Goal: Check status: Check status

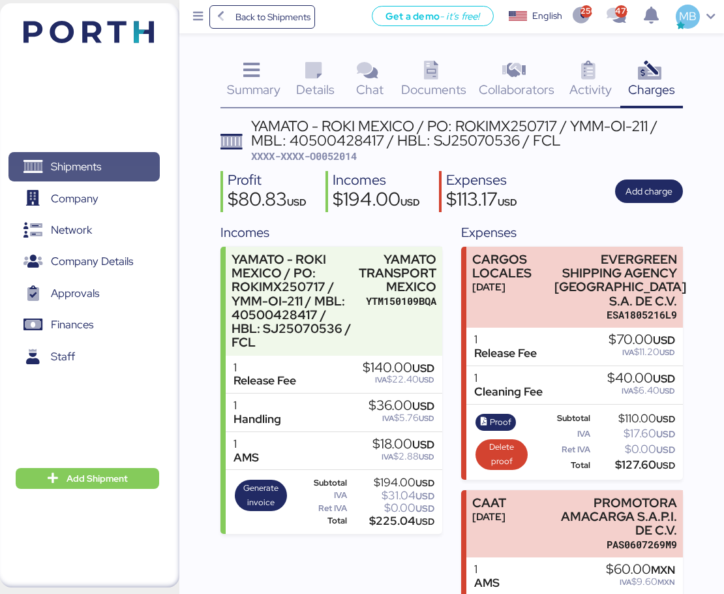
drag, startPoint x: 0, startPoint y: 0, endPoint x: 129, endPoint y: 168, distance: 211.3
click at [129, 168] on span "Shipments" at bounding box center [84, 166] width 140 height 19
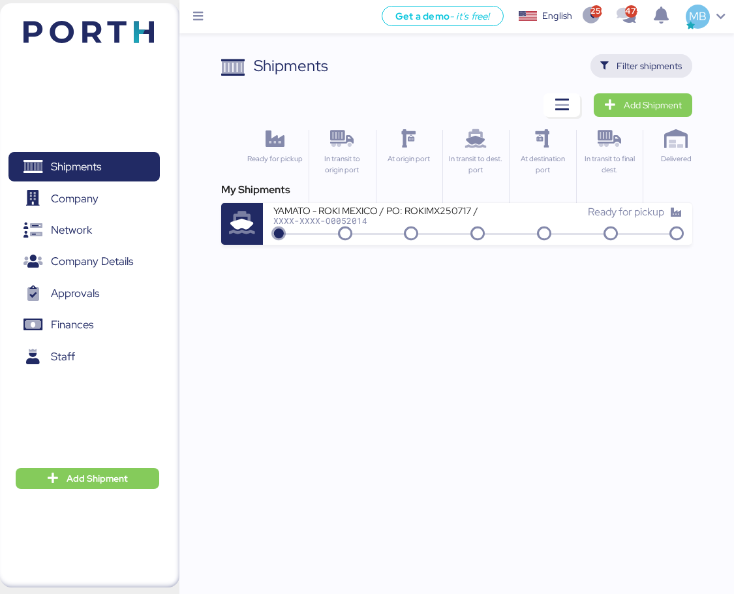
click at [663, 65] on span "Filter shipments" at bounding box center [649, 66] width 65 height 16
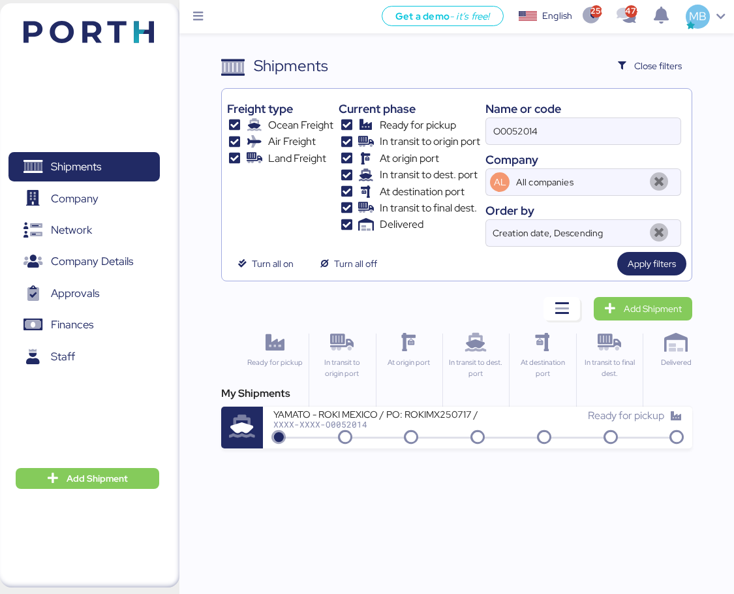
drag, startPoint x: 533, startPoint y: 123, endPoint x: 397, endPoint y: 102, distance: 136.7
click at [397, 102] on div "Freight type Ocean Freight Air Freight Land Freight Current phase Ready for pic…" at bounding box center [457, 170] width 460 height 153
paste input "O0052061"
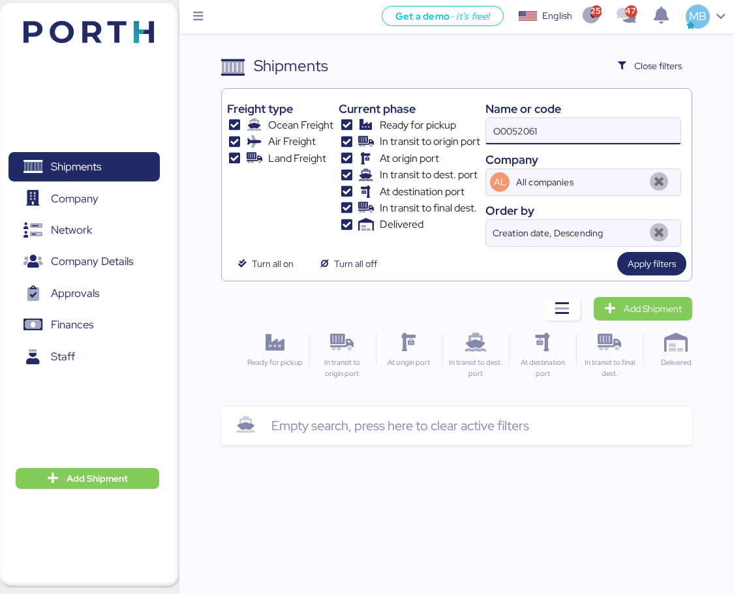
type input "O0052061"
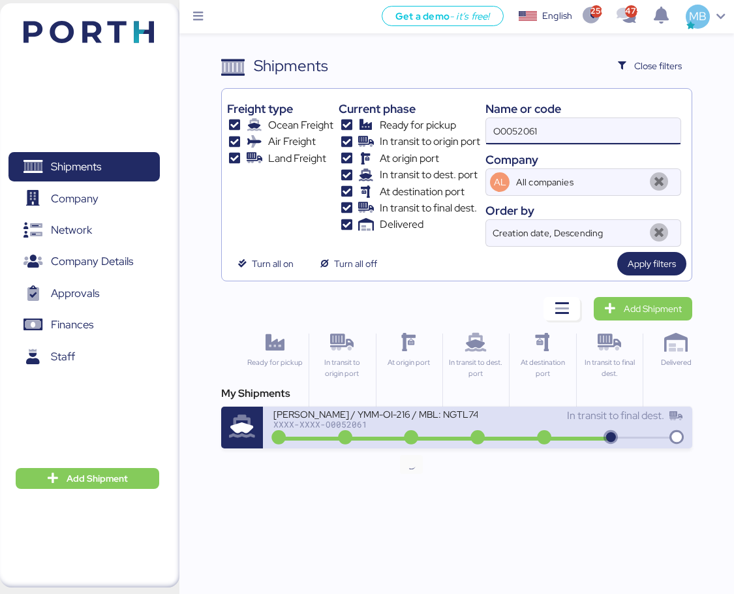
click at [433, 441] on icon at bounding box center [411, 438] width 63 height 14
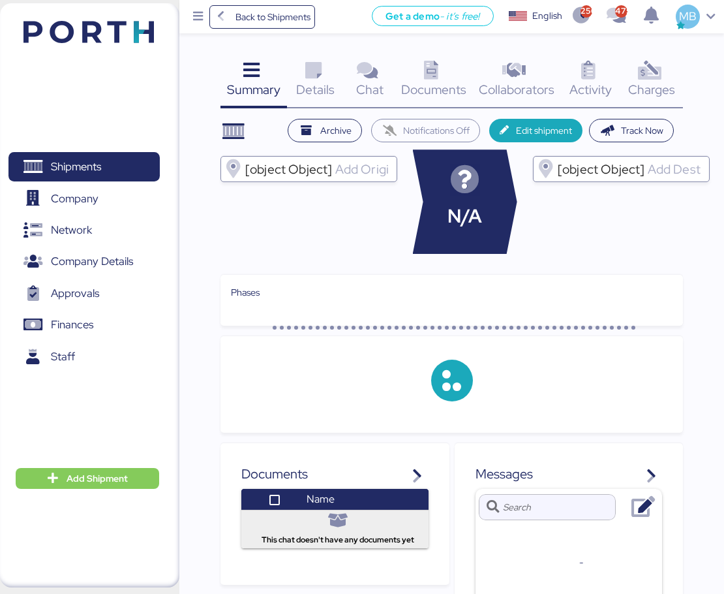
click at [673, 75] on div "Charges 0" at bounding box center [652, 81] width 63 height 54
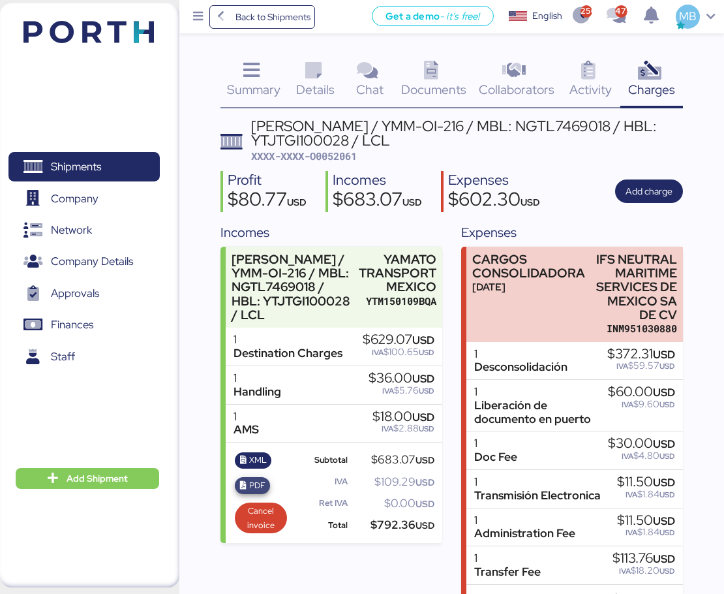
click at [257, 493] on span "PDF" at bounding box center [257, 485] width 16 height 14
click at [252, 467] on span "XML" at bounding box center [258, 460] width 18 height 14
click at [113, 166] on span "Shipments" at bounding box center [84, 166] width 140 height 19
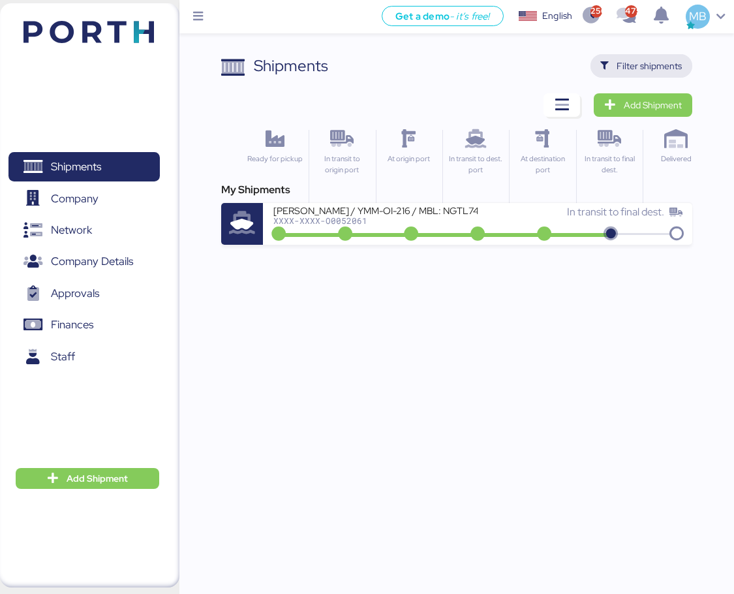
click at [667, 65] on span "Filter shipments" at bounding box center [649, 66] width 65 height 16
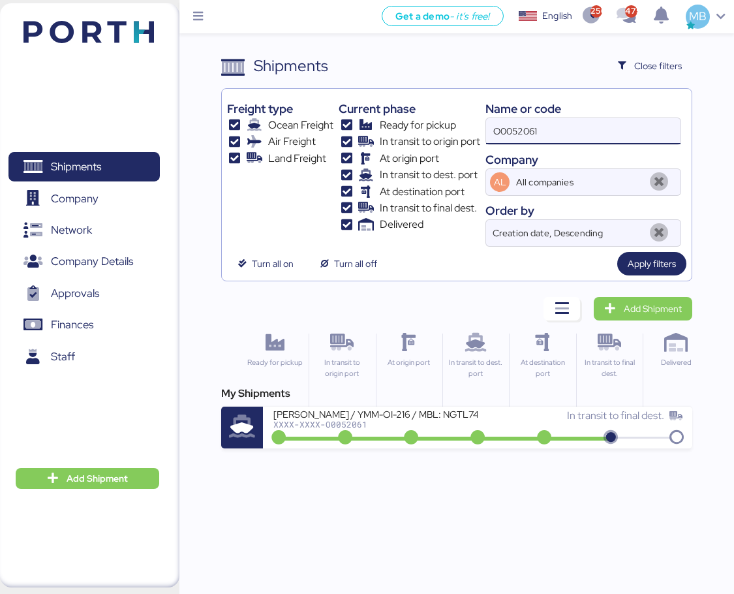
drag, startPoint x: 597, startPoint y: 131, endPoint x: 424, endPoint y: 127, distance: 173.0
click at [424, 127] on div "Freight type Ocean Freight Air Freight Land Freight Current phase Ready for pic…" at bounding box center [457, 170] width 460 height 153
paste input "O0052017"
type input "O0052017"
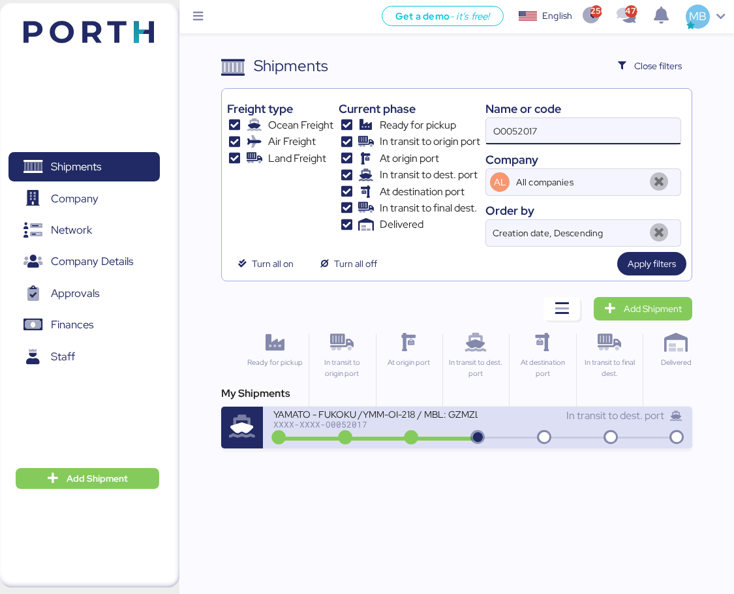
click at [488, 429] on div "In transit to dest. port" at bounding box center [580, 422] width 204 height 28
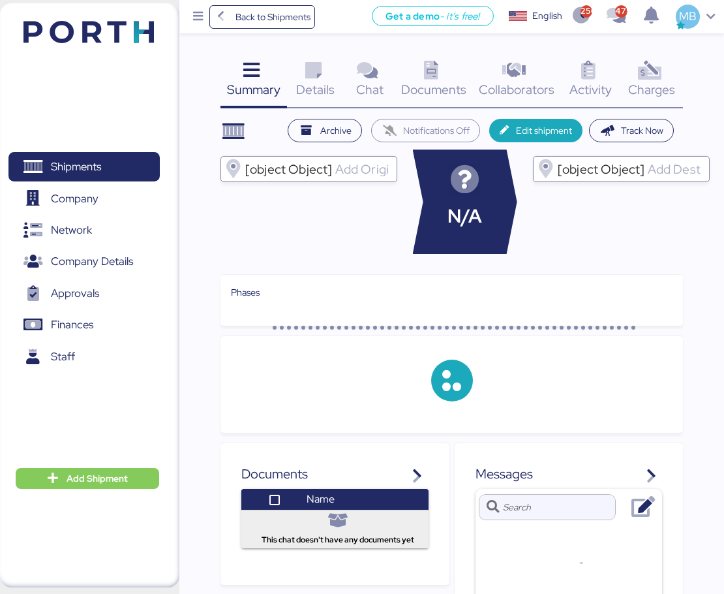
click at [675, 72] on div "Charges 0" at bounding box center [652, 81] width 63 height 54
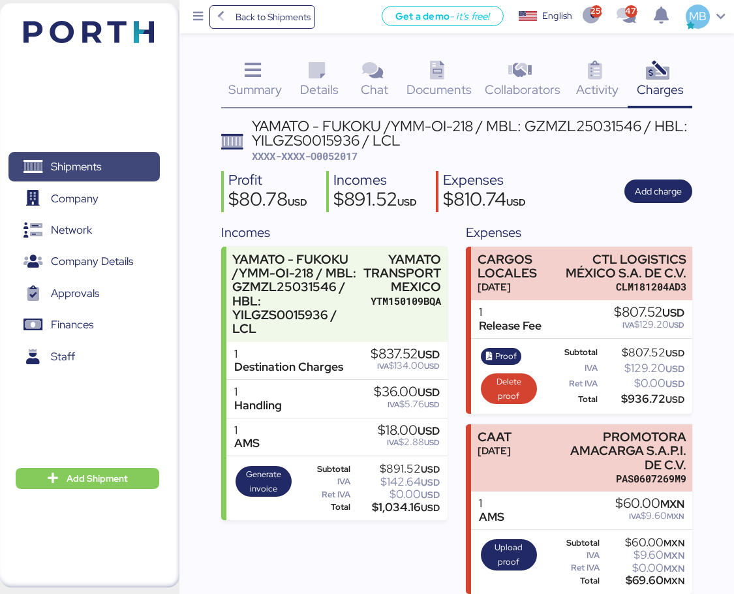
click at [85, 164] on span "Shipments" at bounding box center [76, 166] width 50 height 19
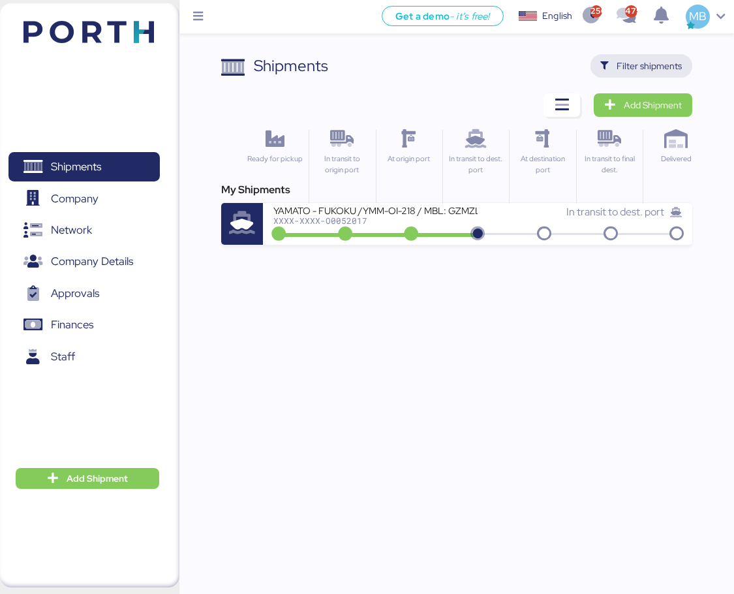
click at [666, 63] on span "Filter shipments" at bounding box center [649, 66] width 65 height 16
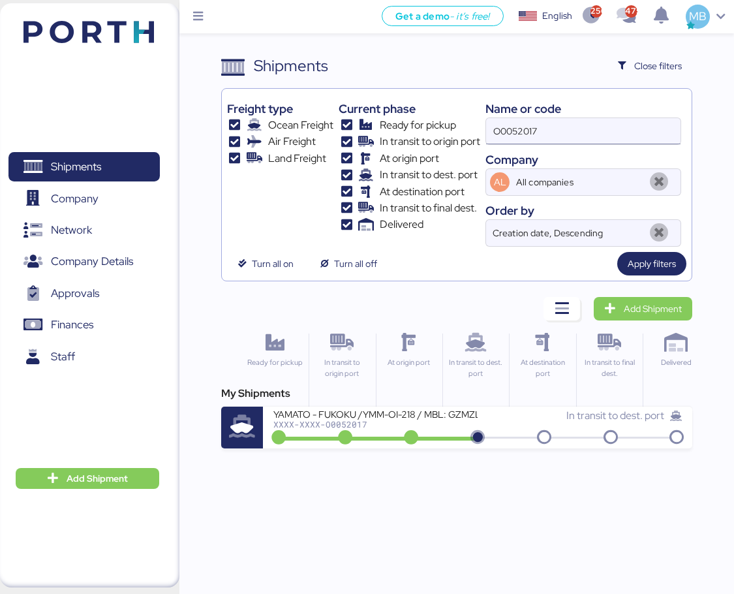
drag, startPoint x: 574, startPoint y: 125, endPoint x: 508, endPoint y: 123, distance: 65.3
click at [508, 123] on input "O0052017" at bounding box center [583, 131] width 194 height 26
type input "O"
paste input "O0051980"
type input "O0051980"
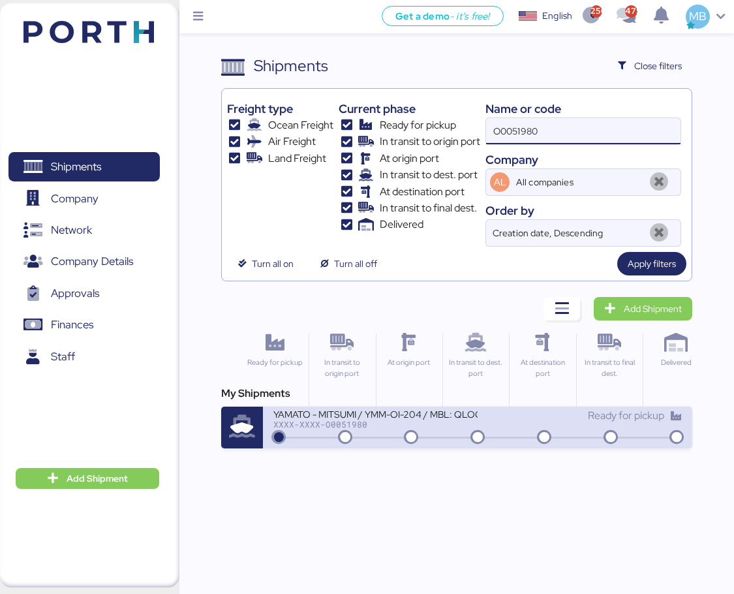
click at [452, 423] on div "XXXX-XXXX-O0051980" at bounding box center [375, 424] width 204 height 9
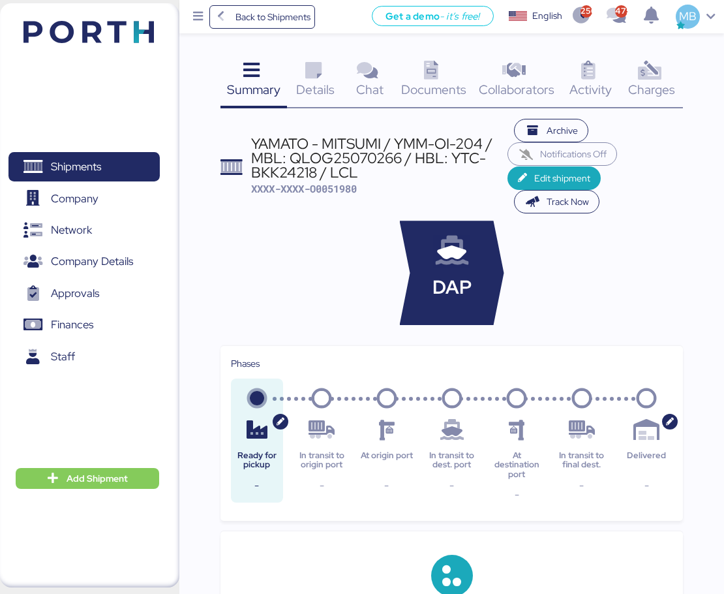
click at [664, 78] on icon at bounding box center [650, 70] width 28 height 19
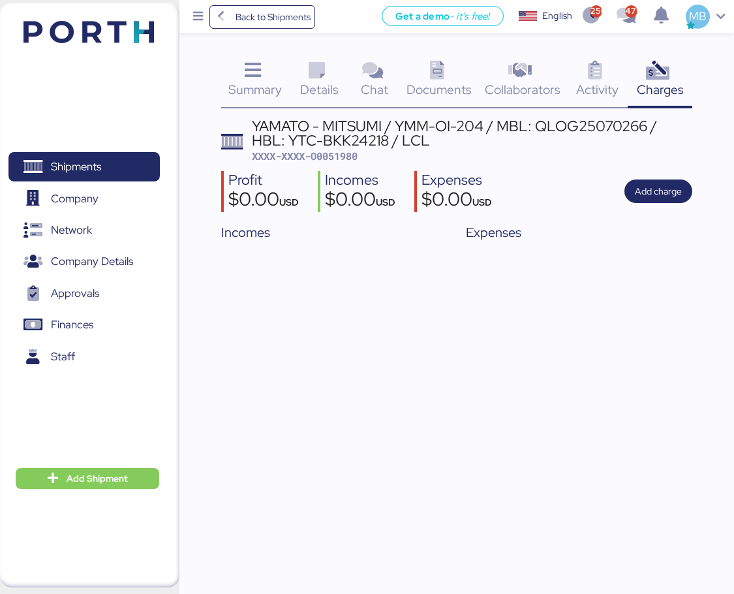
click at [344, 153] on span "XXXX-XXXX-O0051980" at bounding box center [305, 155] width 106 height 13
copy span "O0051980"
click at [571, 123] on div "YAMATO - MITSUMI / YMM-OI-204 / MBL: QLOG25070266 / HBL: YTC-BKK24218 / LCL" at bounding box center [472, 133] width 441 height 29
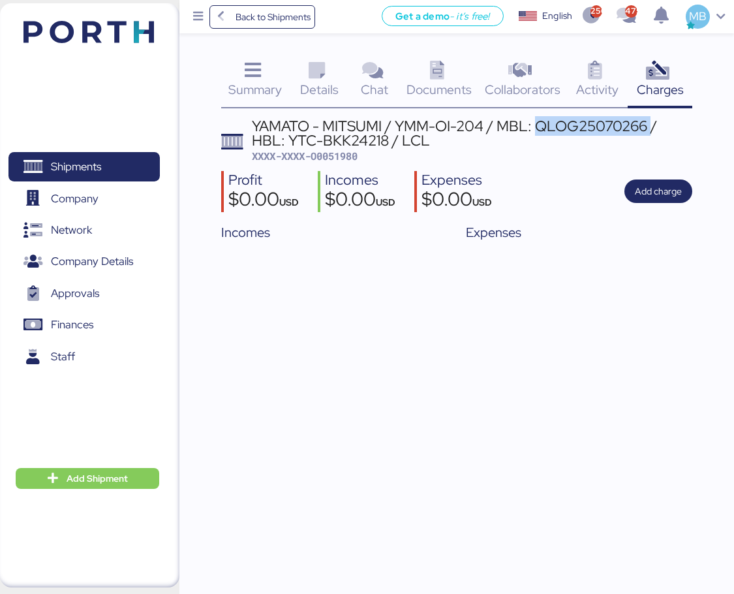
copy div "QLOG25070266"
click at [59, 161] on span "Shipments" at bounding box center [76, 166] width 50 height 19
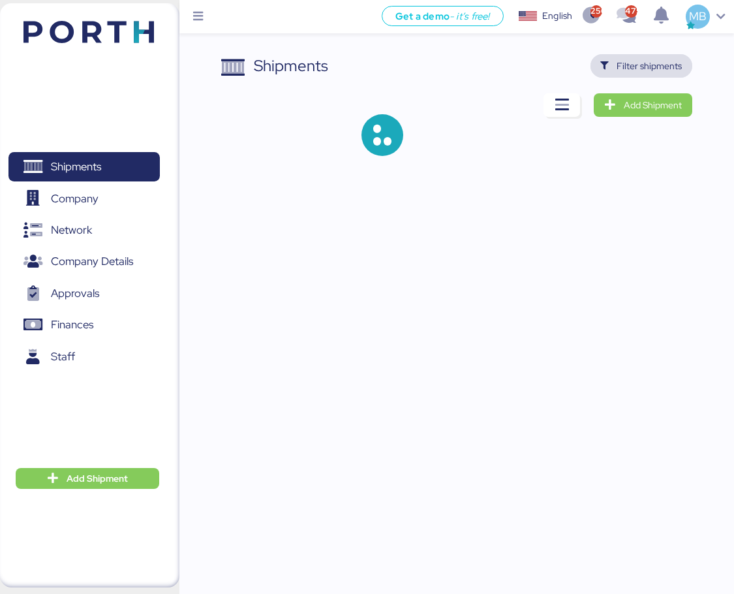
click at [658, 73] on span "Filter shipments" at bounding box center [649, 66] width 65 height 16
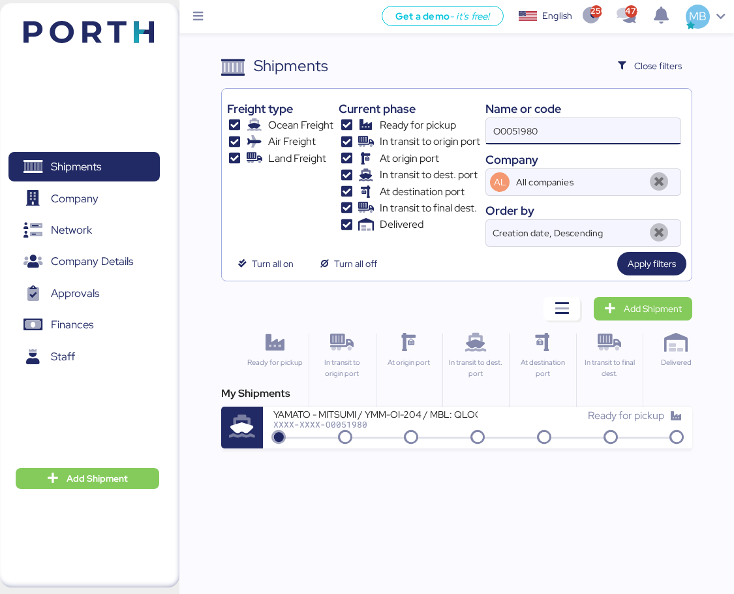
drag, startPoint x: 553, startPoint y: 134, endPoint x: 454, endPoint y: 134, distance: 99.8
click at [454, 134] on div "Freight type Ocean Freight Air Freight Land Freight Current phase Ready for pic…" at bounding box center [457, 170] width 460 height 153
type input "O0052056"
click at [388, 420] on div "OCEAN EXPO LCL// [PERSON_NAME] [GEOGRAPHIC_DATA] / VER - CAUCEDO XXXX-XXXX-O005…" at bounding box center [375, 418] width 204 height 21
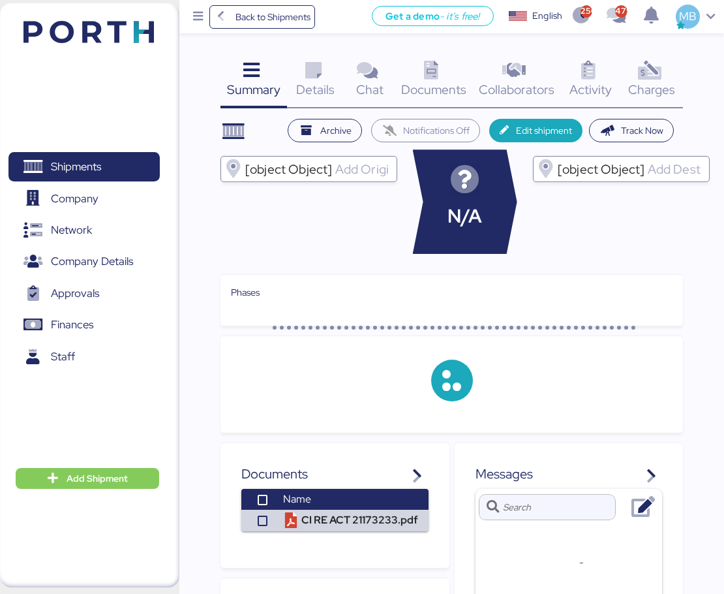
click at [668, 74] on div "Charges 0" at bounding box center [652, 81] width 63 height 54
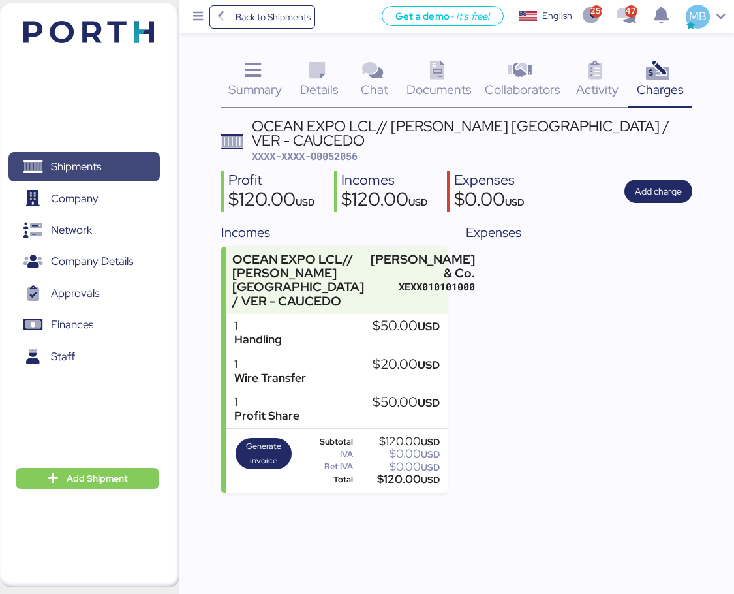
click at [114, 161] on span "Shipments" at bounding box center [84, 166] width 140 height 19
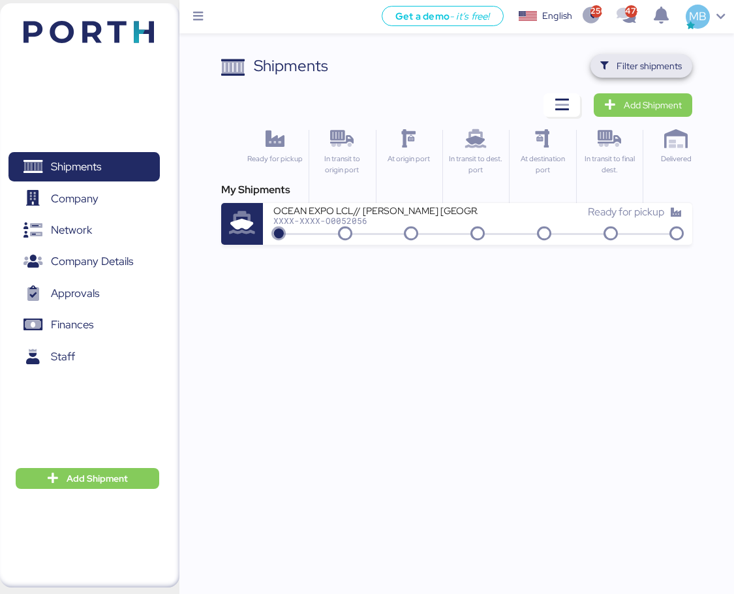
click at [619, 59] on span "Filter shipments" at bounding box center [649, 66] width 65 height 16
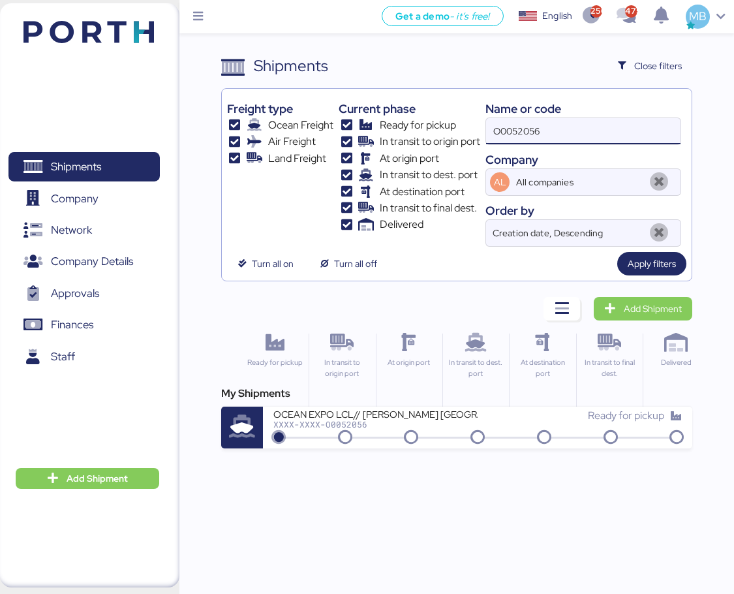
drag, startPoint x: 611, startPoint y: 128, endPoint x: 454, endPoint y: 138, distance: 157.6
click at [454, 138] on div "Freight type Ocean Freight Air Freight Land Freight Current phase Ready for pic…" at bounding box center [457, 170] width 460 height 153
paste input "O0051988"
type input "O0051988"
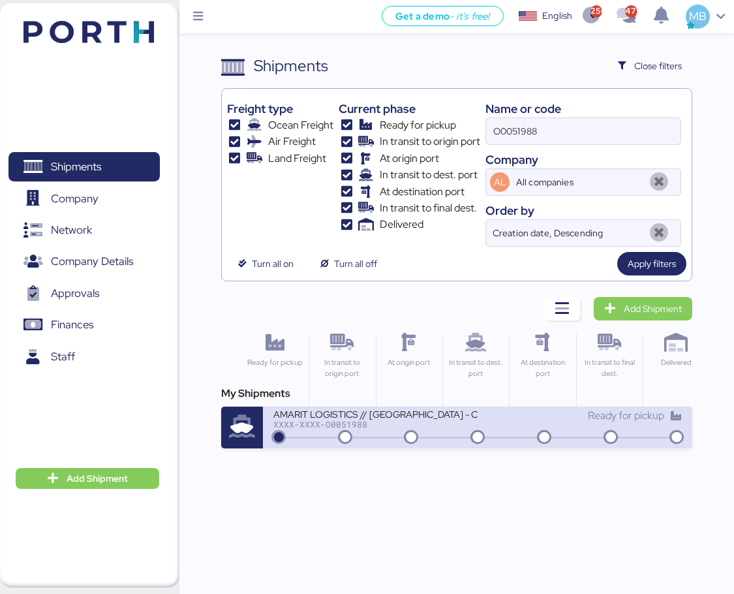
click at [471, 409] on div "AMARIT LOGISTICS // [GEOGRAPHIC_DATA] - CAUCEDO // 1X40" at bounding box center [375, 413] width 204 height 11
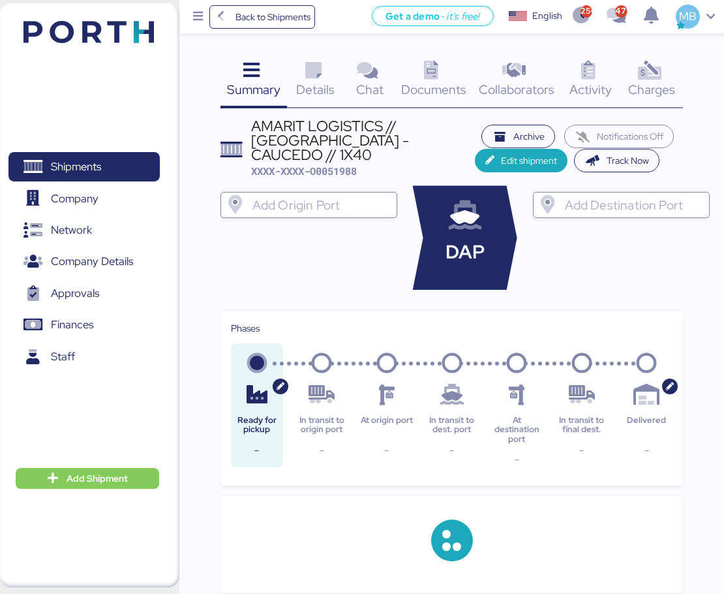
click at [660, 68] on icon at bounding box center [650, 70] width 28 height 19
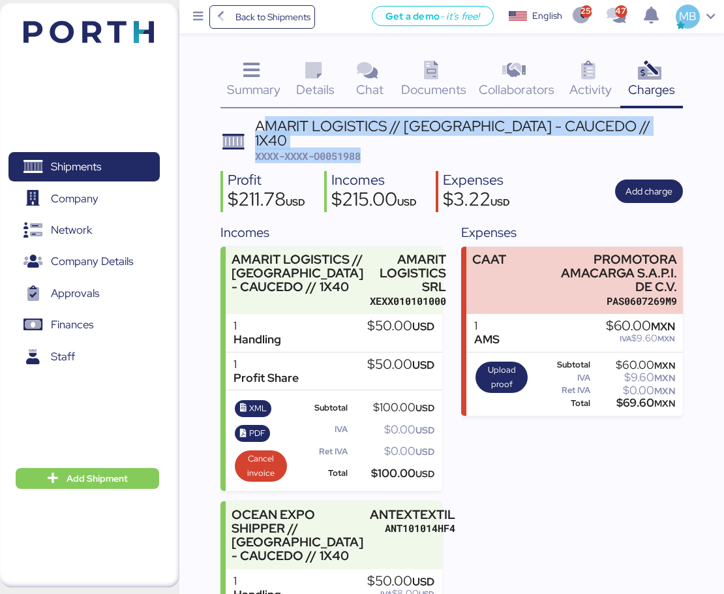
drag, startPoint x: 260, startPoint y: 125, endPoint x: 568, endPoint y: 140, distance: 308.4
click at [568, 140] on div "AMARIT LOGISTICS // [GEOGRAPHIC_DATA] - CAUCEDO // 1X40 XXXX-XXXX-O0051988" at bounding box center [469, 141] width 428 height 45
click at [508, 129] on div "AMARIT LOGISTICS // [GEOGRAPHIC_DATA] - CAUCEDO // 1X40" at bounding box center [469, 133] width 428 height 29
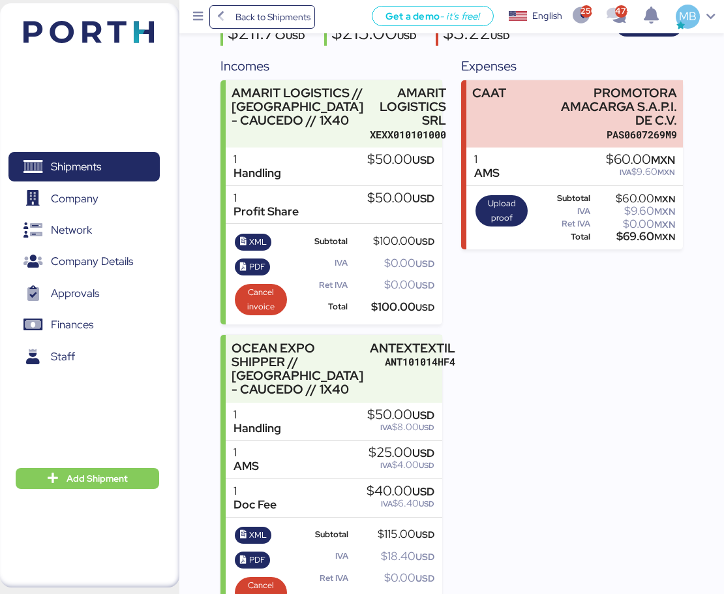
scroll to position [186, 0]
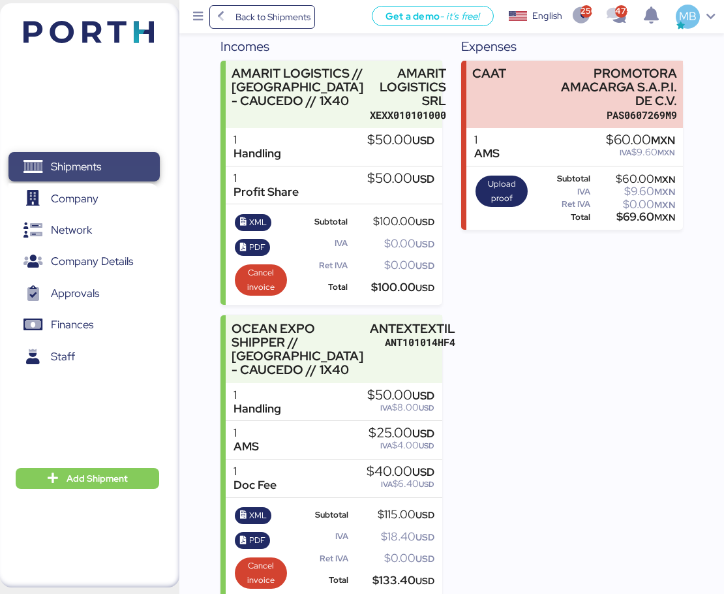
click at [110, 157] on span "Shipments" at bounding box center [84, 166] width 140 height 19
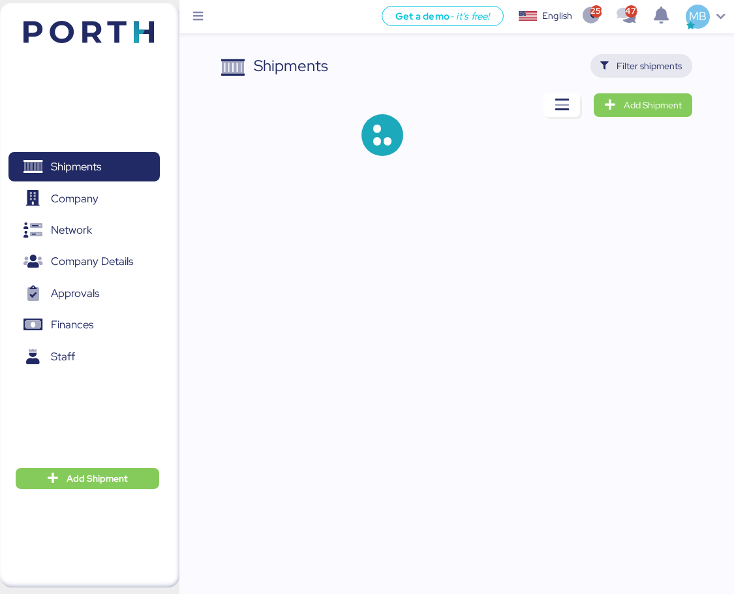
click at [674, 65] on span "Filter shipments" at bounding box center [649, 66] width 65 height 16
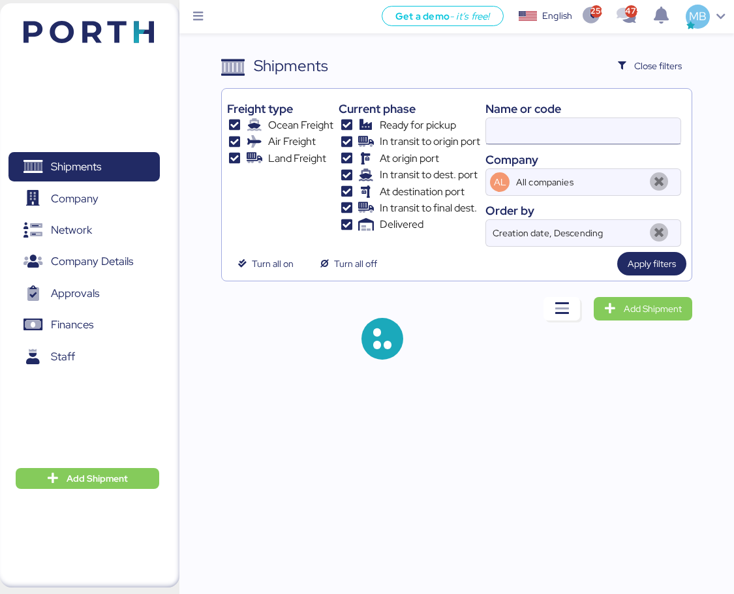
type input "O0051988"
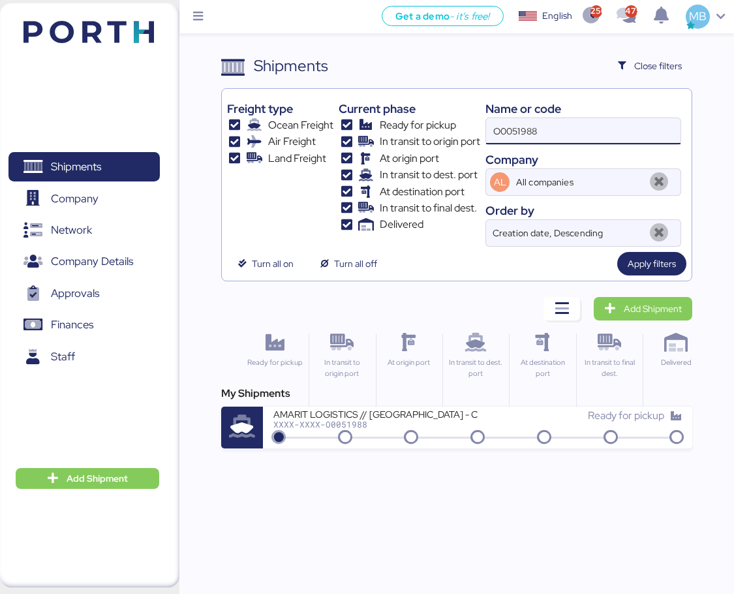
drag, startPoint x: 606, startPoint y: 126, endPoint x: 475, endPoint y: 116, distance: 130.9
click at [475, 116] on div "Freight type Ocean Freight Air Freight Land Freight Current phase Ready for pic…" at bounding box center [457, 170] width 460 height 153
paste input "O0052014"
type input "O0052014"
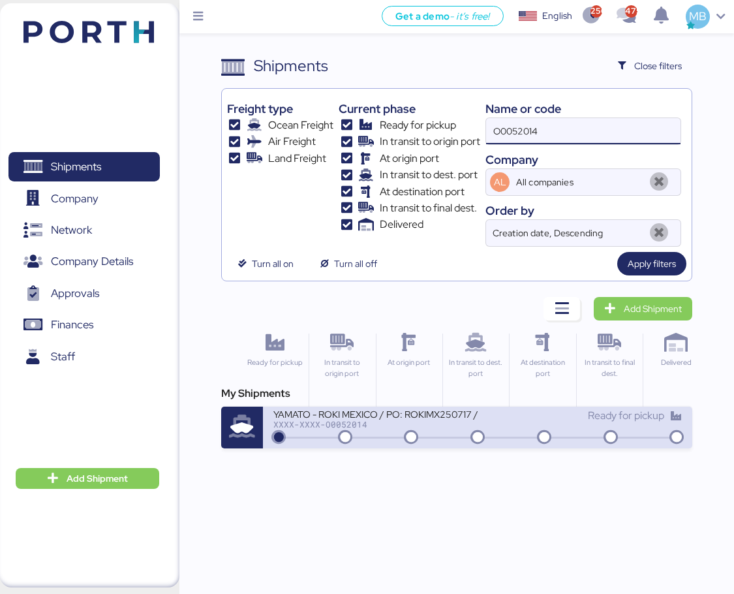
click at [446, 418] on div "YAMATO - ROKI MEXICO / PO: ROKIMX250717 / YMM-OI-211 / MBL: 40500428417 / HBL: …" at bounding box center [375, 413] width 204 height 11
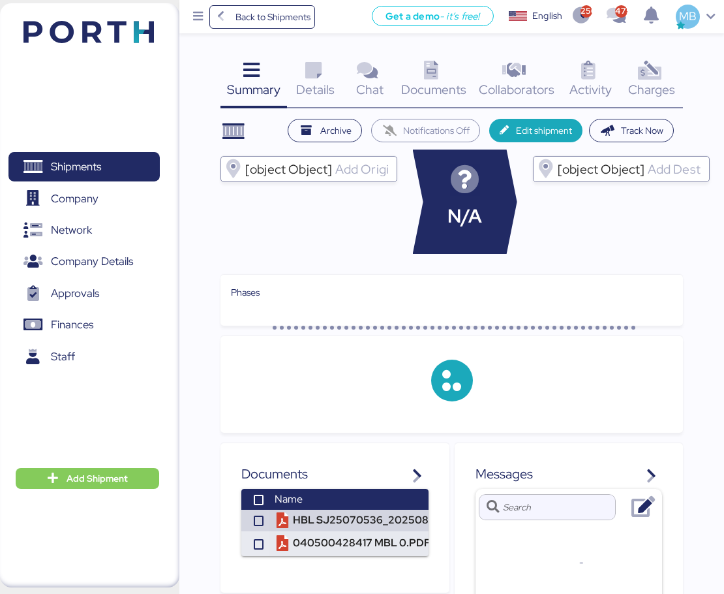
click at [661, 71] on icon at bounding box center [650, 70] width 28 height 19
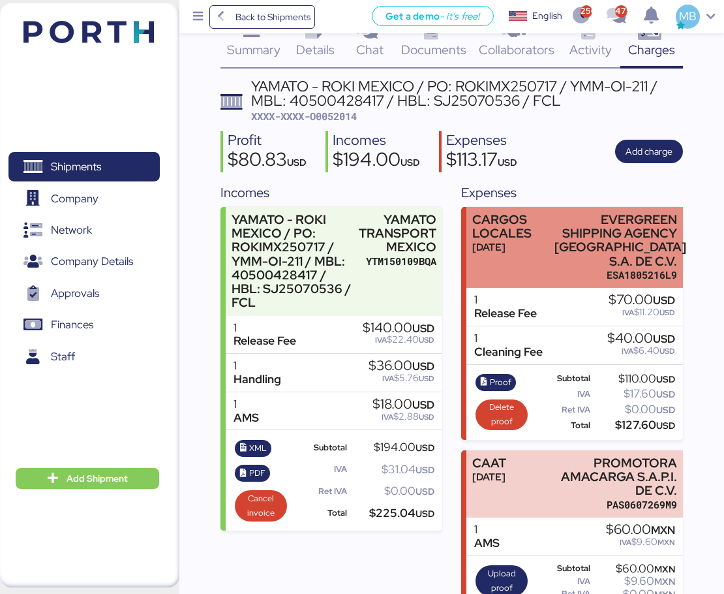
scroll to position [62, 0]
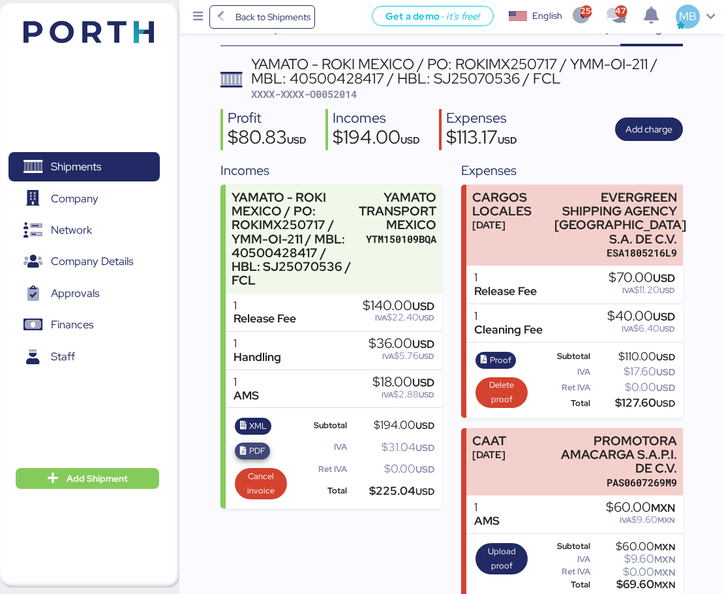
click at [256, 451] on span "PDF" at bounding box center [257, 451] width 16 height 14
click at [256, 427] on span "XML" at bounding box center [258, 426] width 18 height 14
click at [125, 168] on span "Shipments" at bounding box center [84, 166] width 140 height 19
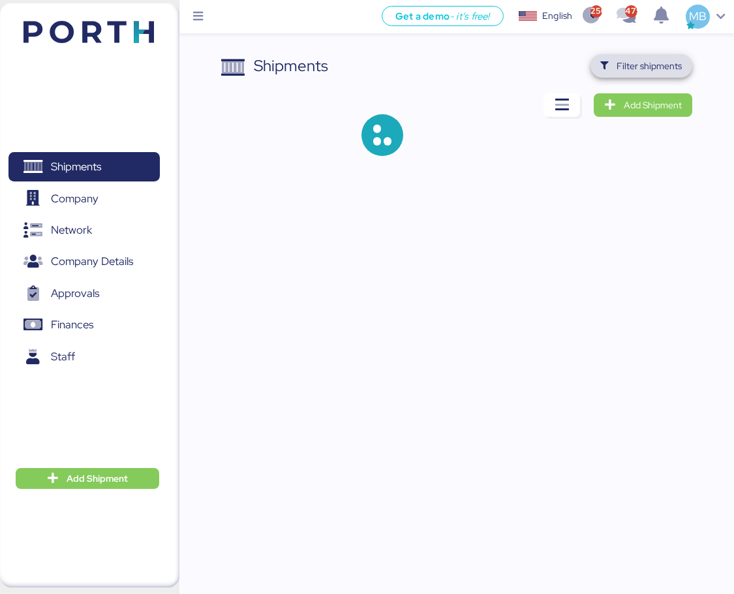
click at [662, 62] on span "Filter shipments" at bounding box center [649, 66] width 65 height 16
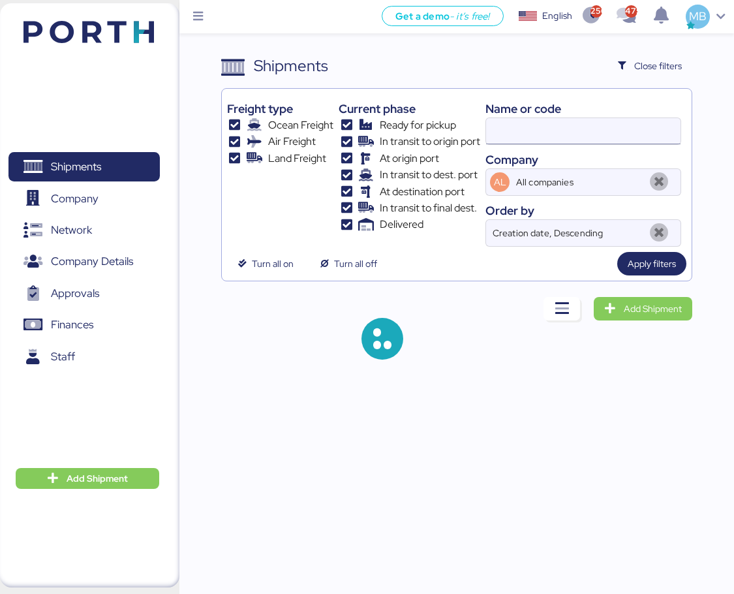
type input "O0052014"
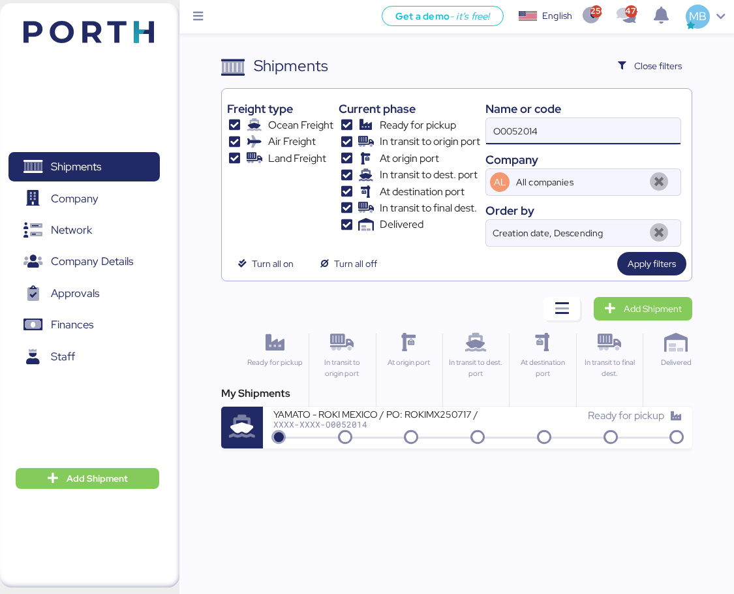
drag, startPoint x: 584, startPoint y: 127, endPoint x: 459, endPoint y: 128, distance: 125.3
click at [471, 128] on div "Freight type Ocean Freight Air Freight Land Freight Current phase Ready for pic…" at bounding box center [457, 170] width 460 height 153
paste input "O0051980"
type input "O0051980"
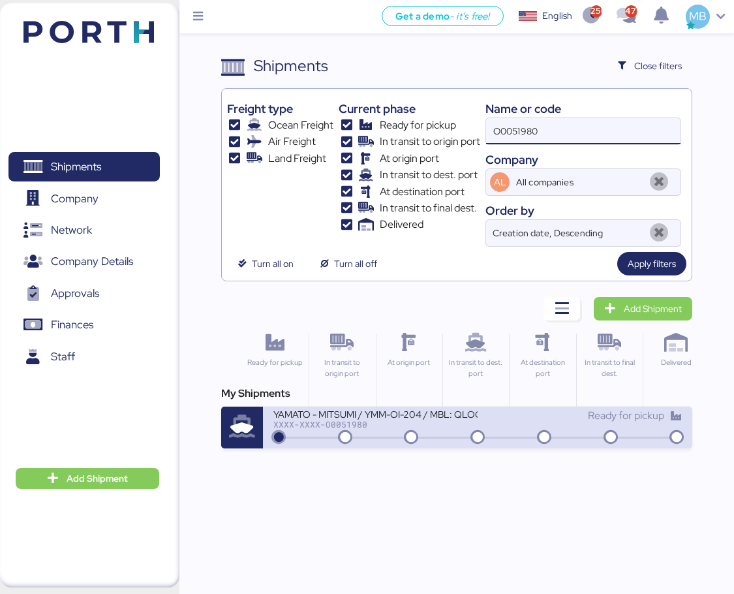
click at [479, 422] on div "Ready for pickup" at bounding box center [580, 416] width 204 height 16
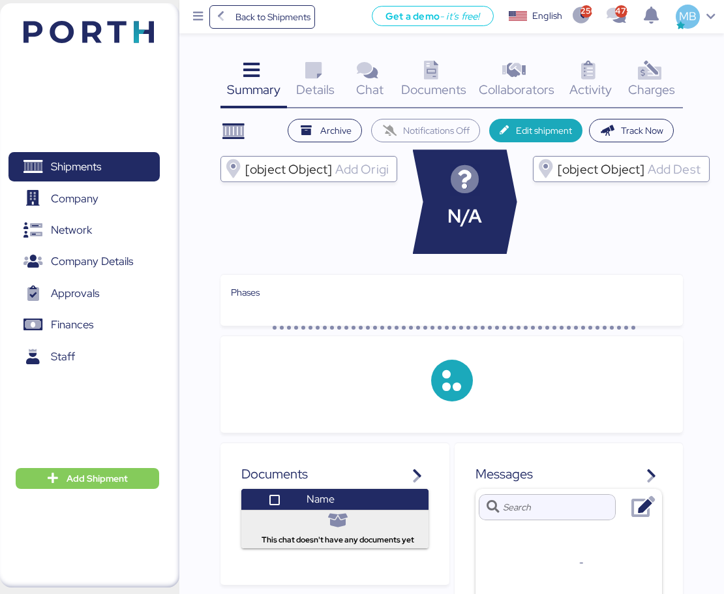
click at [671, 65] on div "Charges 0" at bounding box center [652, 81] width 63 height 54
